Goal: Task Accomplishment & Management: Manage account settings

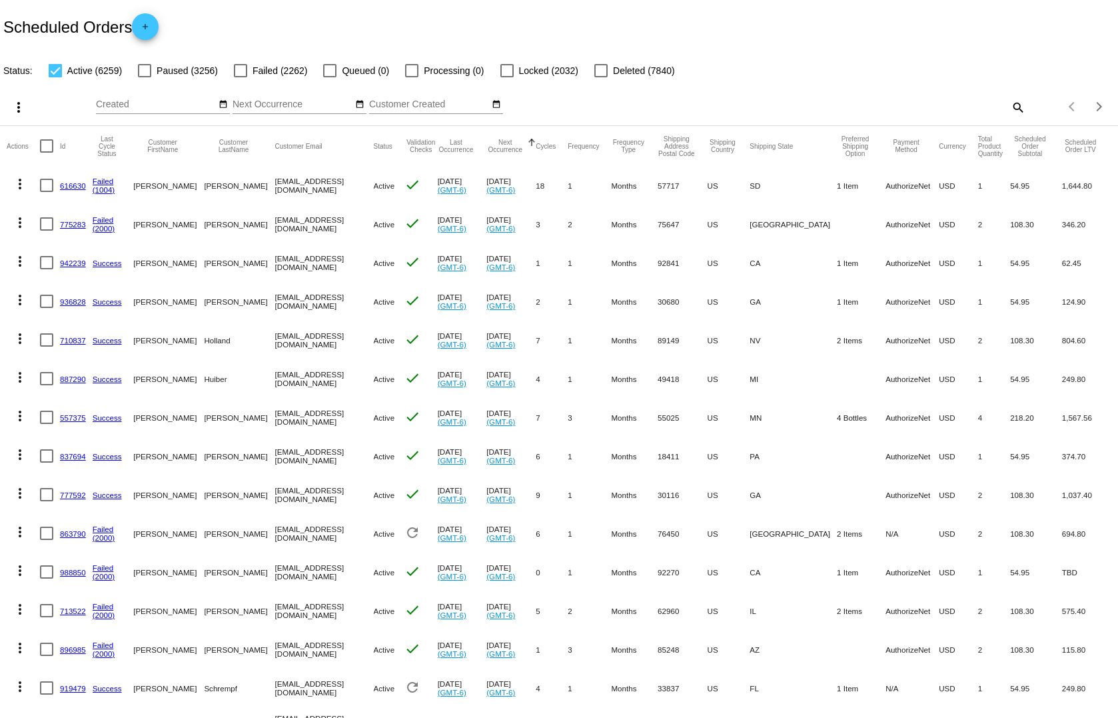
click at [1010, 103] on mat-icon "search" at bounding box center [1018, 107] width 16 height 21
click at [757, 103] on input "Search" at bounding box center [885, 104] width 279 height 11
paste input "[EMAIL_ADDRESS][DOMAIN_NAME]"
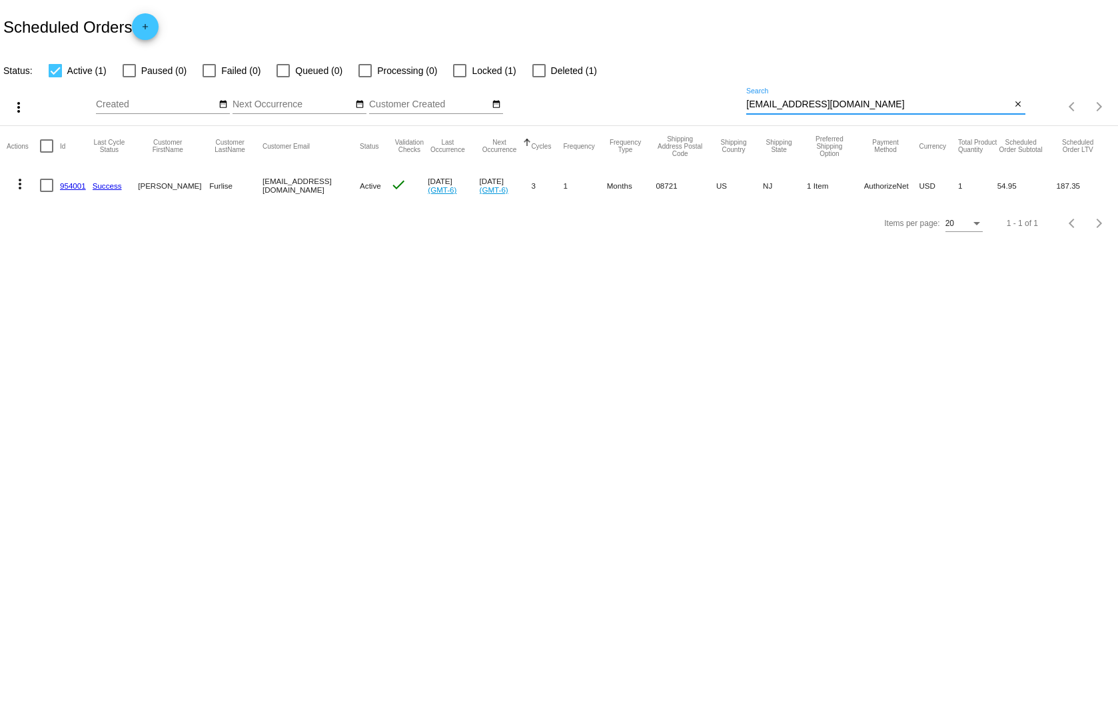
type input "[EMAIL_ADDRESS][DOMAIN_NAME]"
click at [16, 183] on mat-icon "more_vert" at bounding box center [20, 184] width 16 height 16
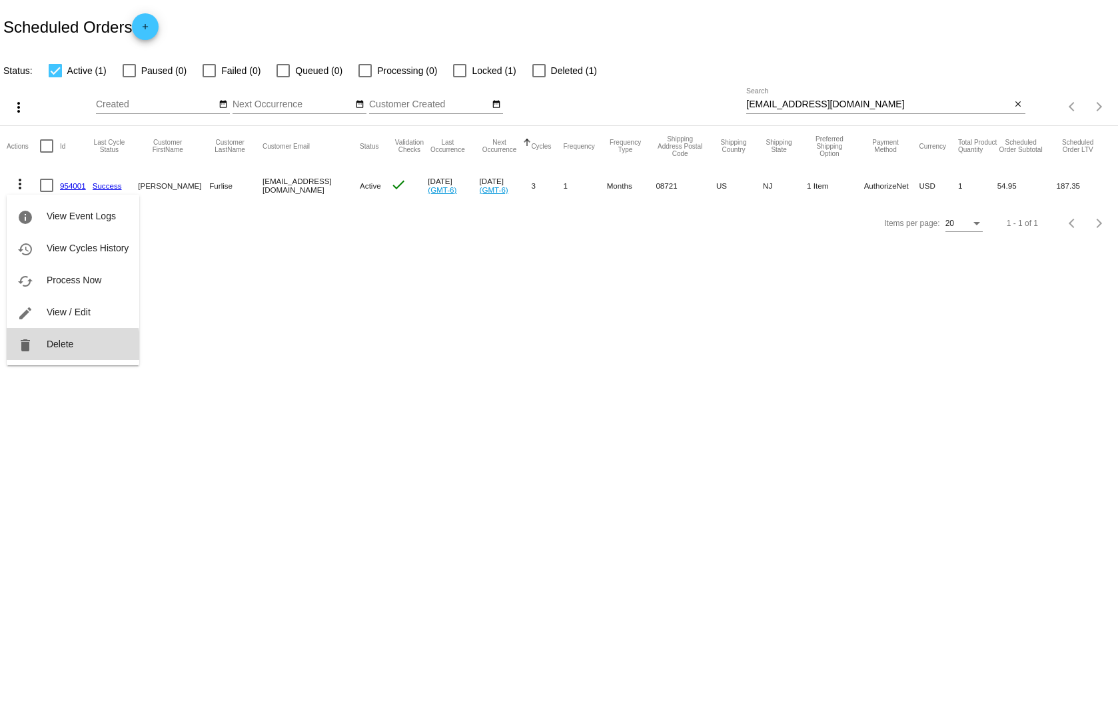
click at [65, 346] on span "Delete" at bounding box center [60, 344] width 27 height 11
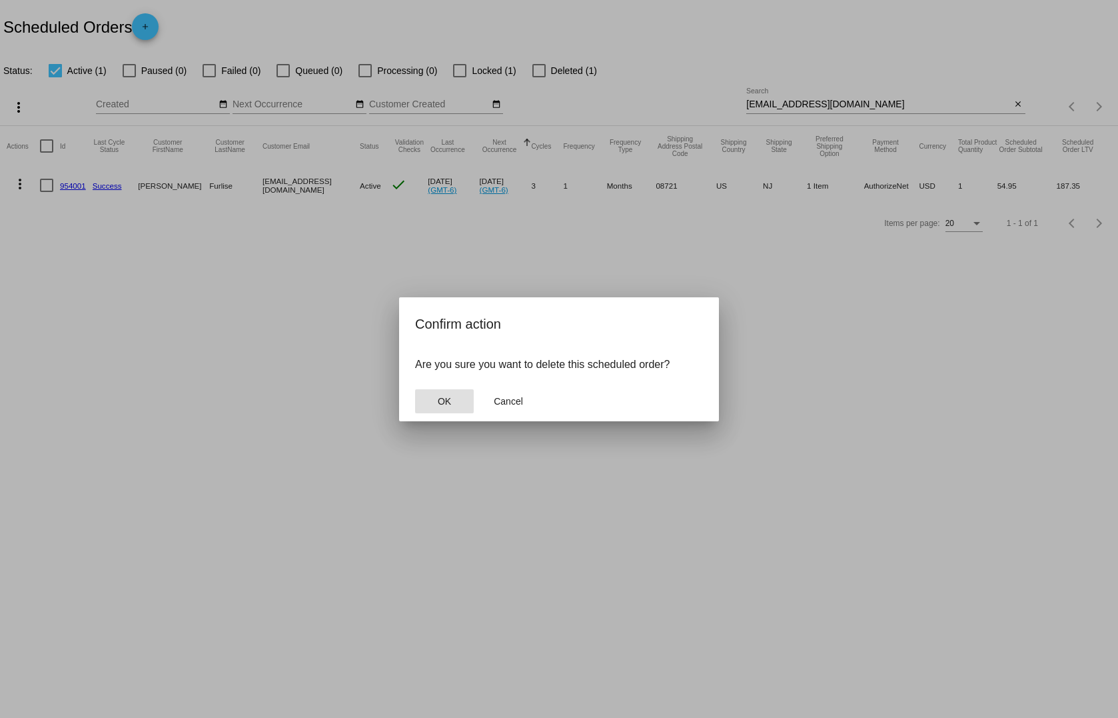
click at [450, 397] on span "OK" at bounding box center [444, 401] width 13 height 11
